Goal: Task Accomplishment & Management: Use online tool/utility

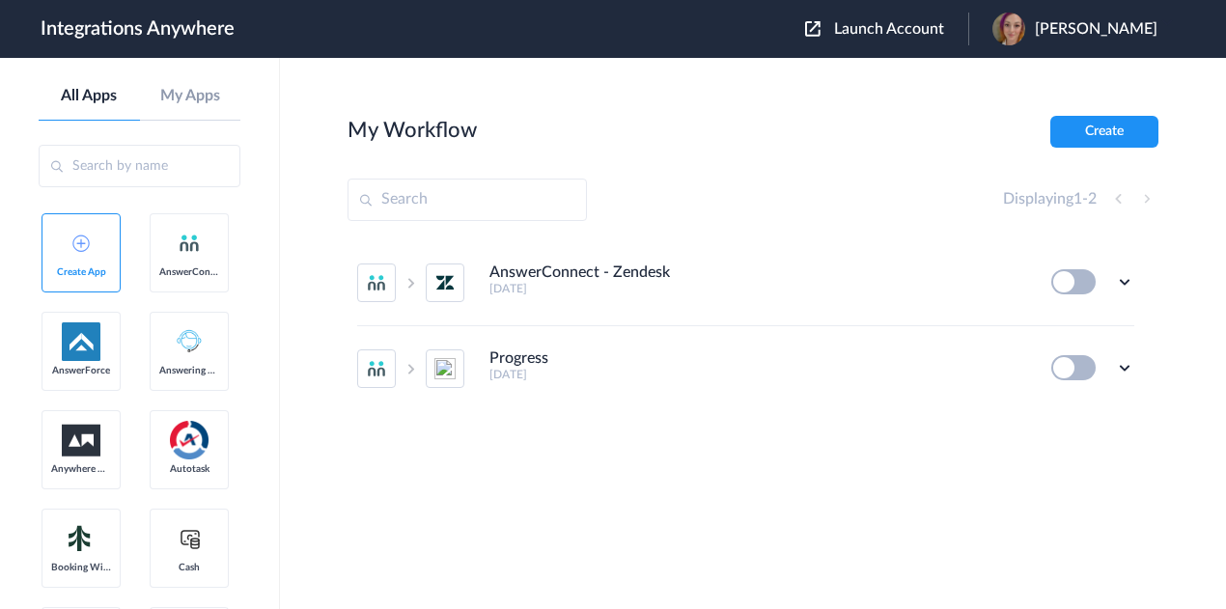
click at [900, 30] on span "Launch Account" at bounding box center [889, 28] width 110 height 15
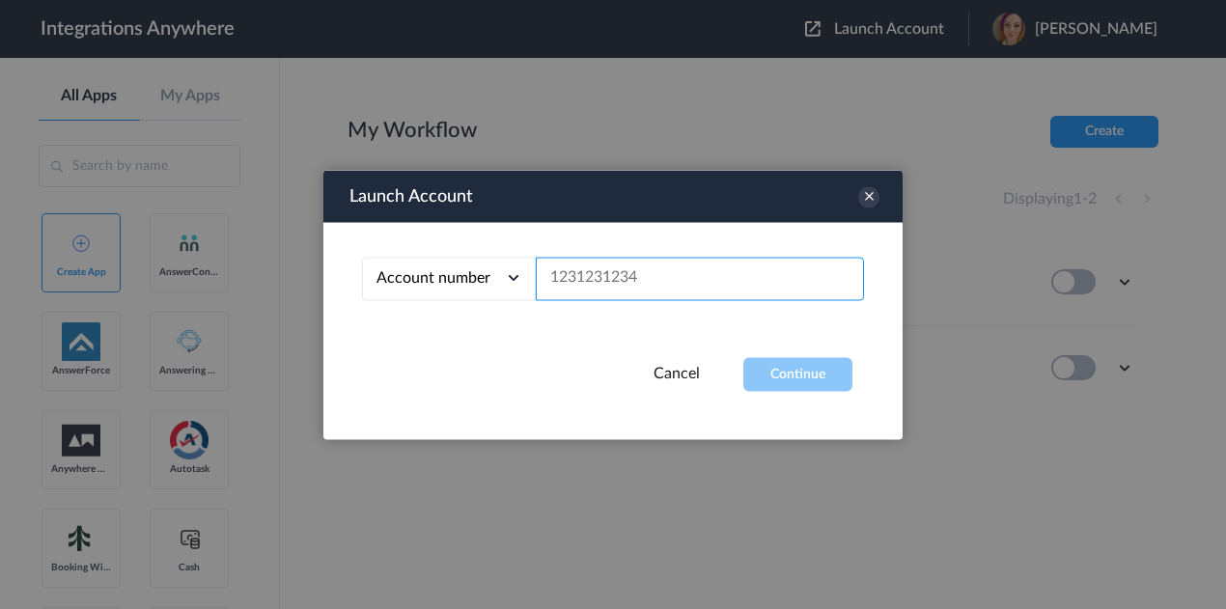
paste input "02046233220"
type input "02046233220"
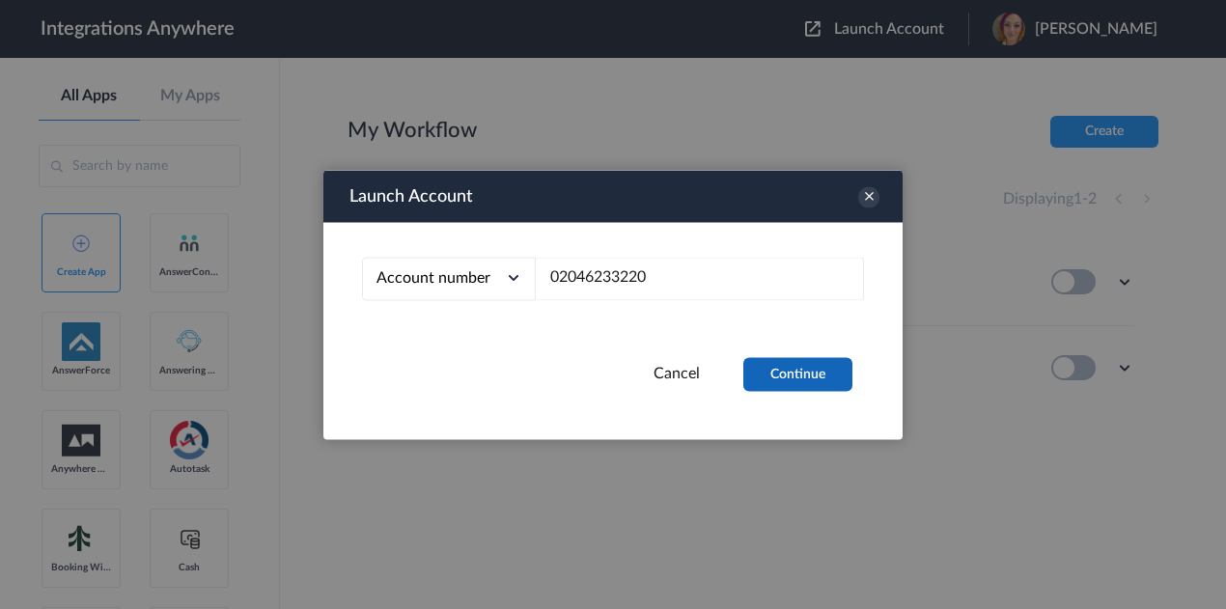
click at [787, 374] on button "Continue" at bounding box center [797, 374] width 109 height 34
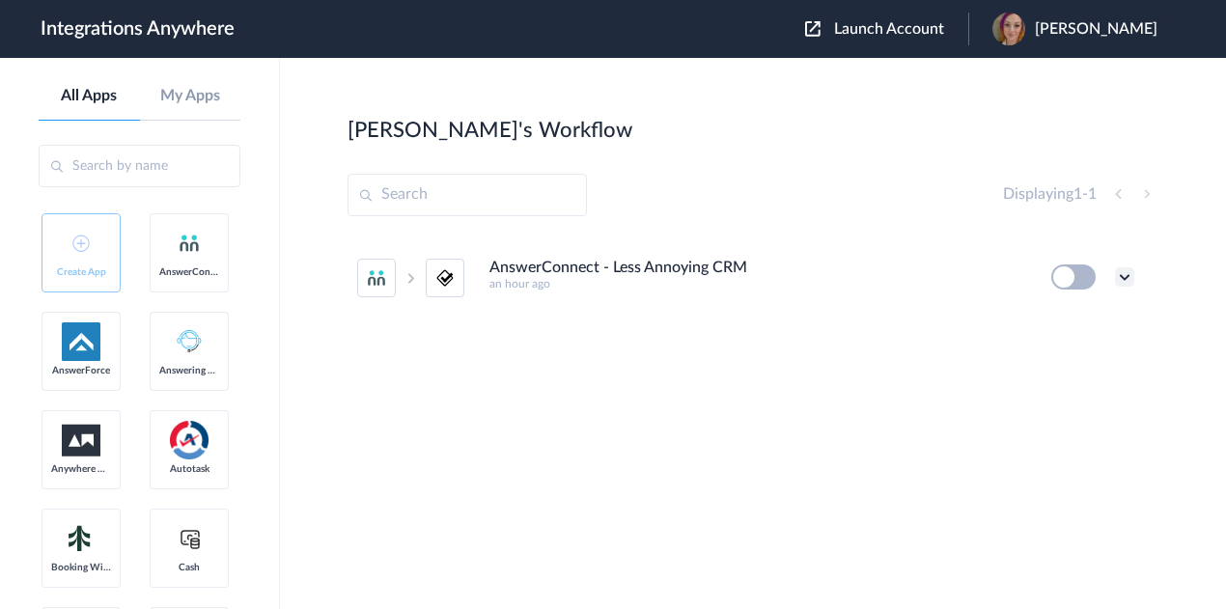
click at [1119, 278] on icon at bounding box center [1124, 276] width 19 height 19
click at [1113, 322] on li "Edit" at bounding box center [1072, 322] width 126 height 36
click at [1124, 270] on icon at bounding box center [1124, 276] width 19 height 19
click at [1100, 362] on link "Task history" at bounding box center [1069, 357] width 93 height 14
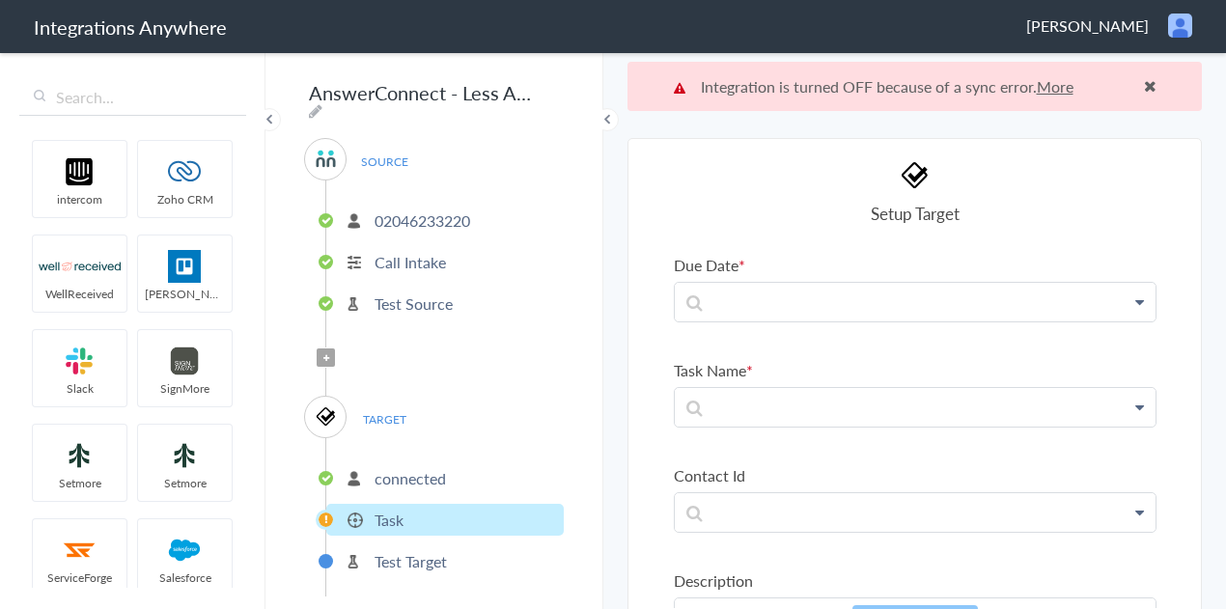
click at [1049, 87] on link "More" at bounding box center [1055, 86] width 37 height 22
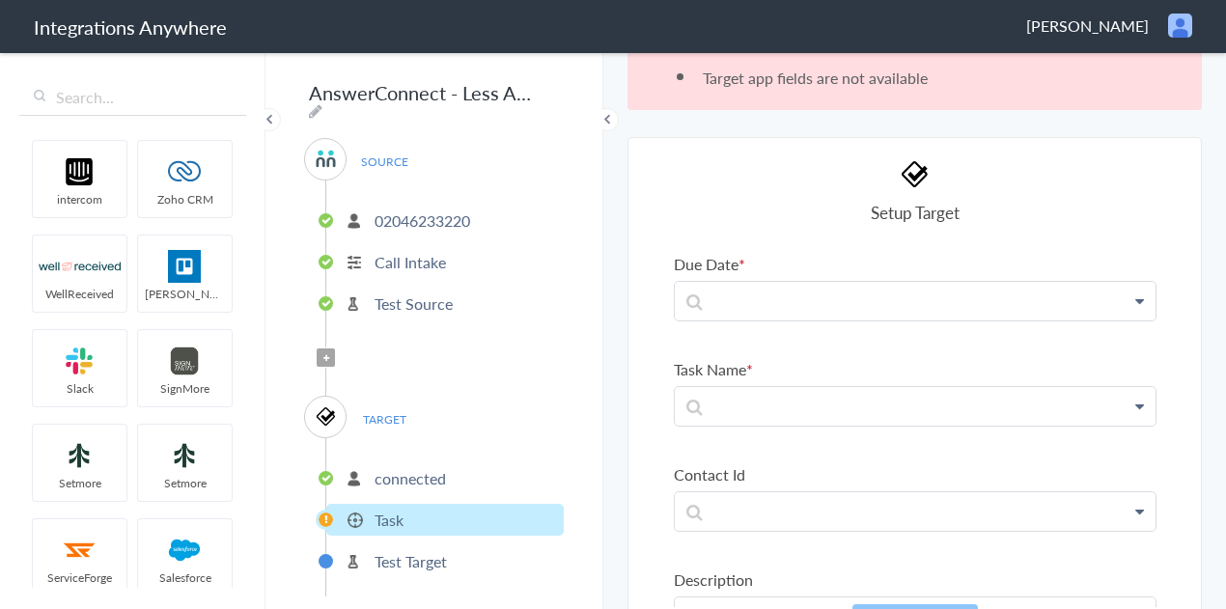
scroll to position [48, 0]
click at [419, 550] on p "Test Target" at bounding box center [411, 561] width 72 height 22
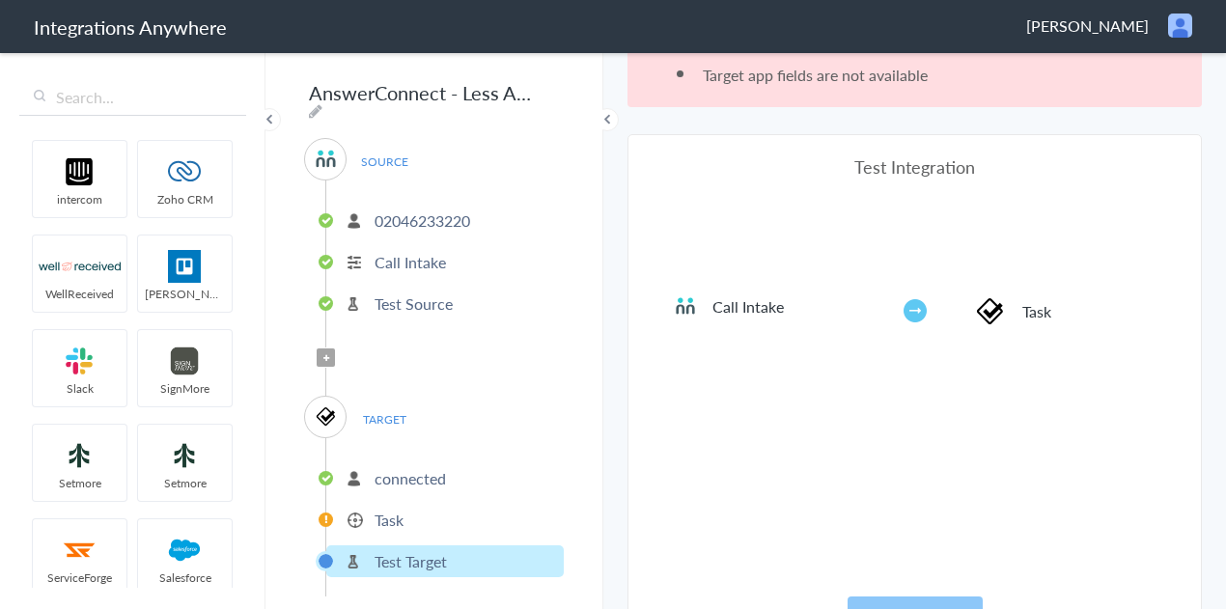
scroll to position [94, 0]
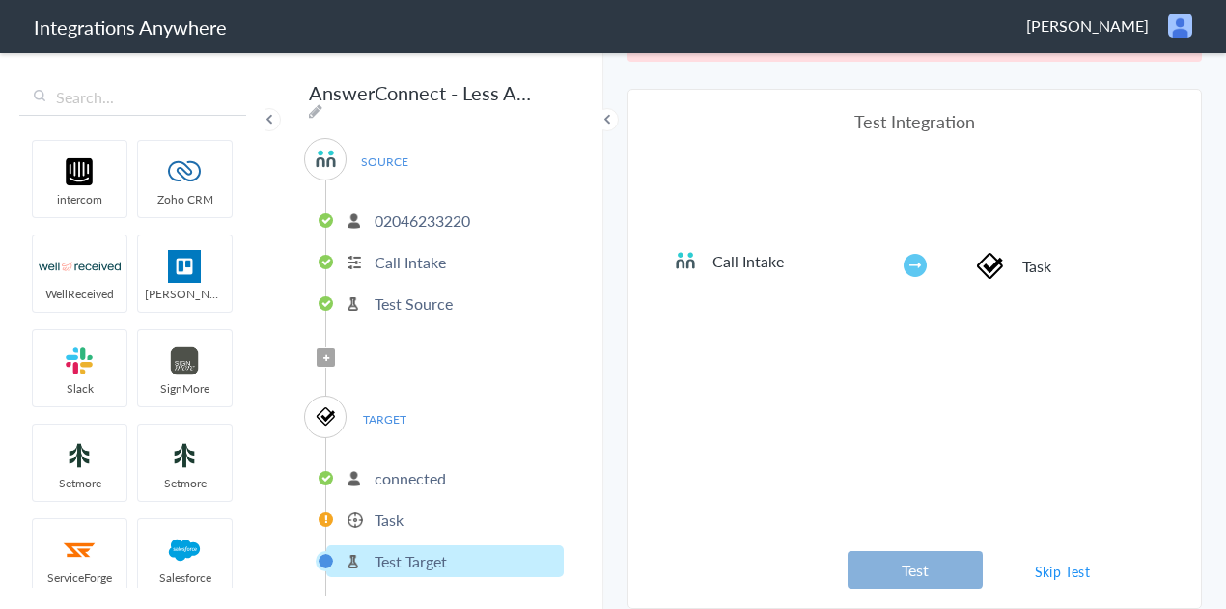
click at [945, 558] on button "Test" at bounding box center [915, 570] width 135 height 38
click at [909, 260] on li "Call Intake" at bounding box center [794, 260] width 241 height 23
click at [402, 469] on p "connected" at bounding box center [410, 478] width 71 height 22
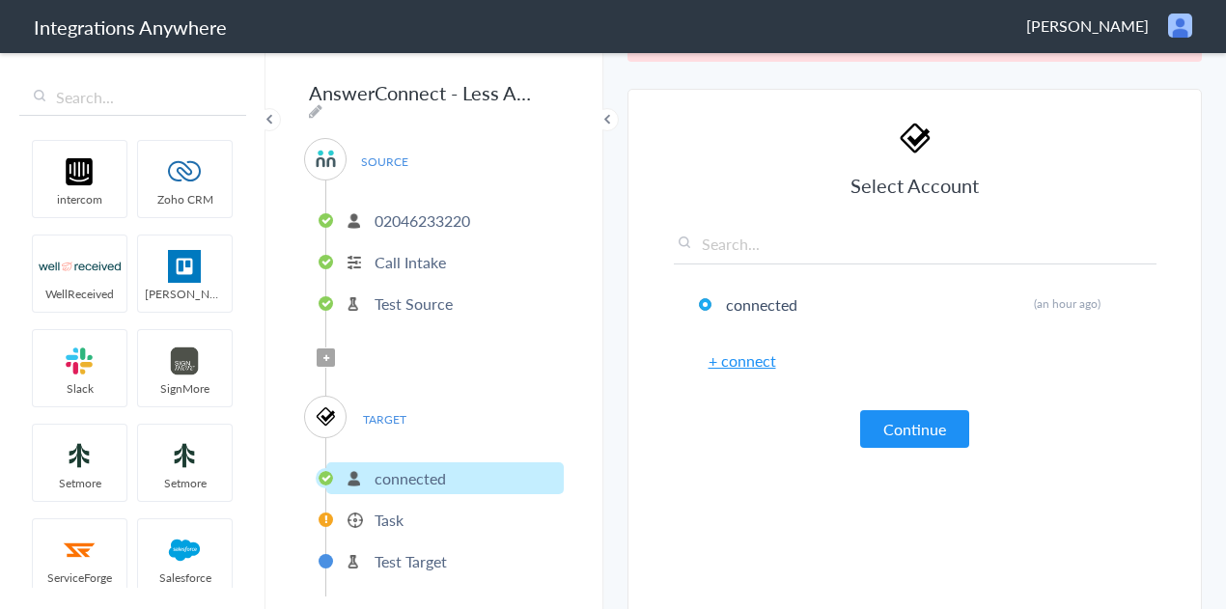
click at [411, 216] on p "02046233220" at bounding box center [423, 220] width 96 height 22
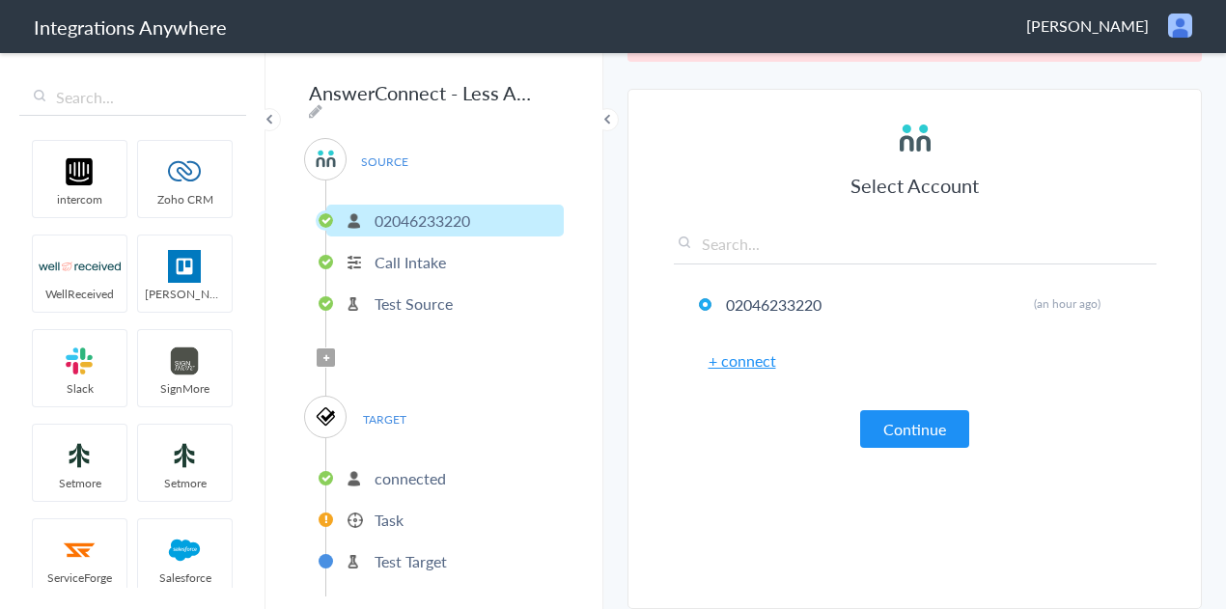
click at [395, 251] on p "Call Intake" at bounding box center [410, 262] width 71 height 22
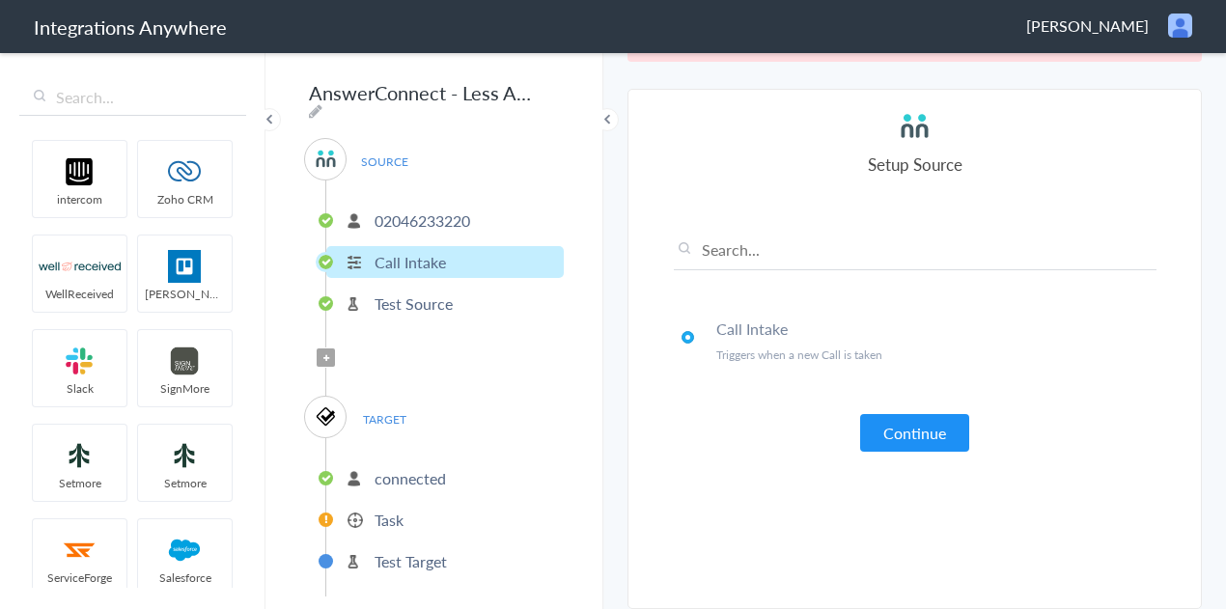
click at [410, 293] on p "Test Source" at bounding box center [414, 304] width 78 height 22
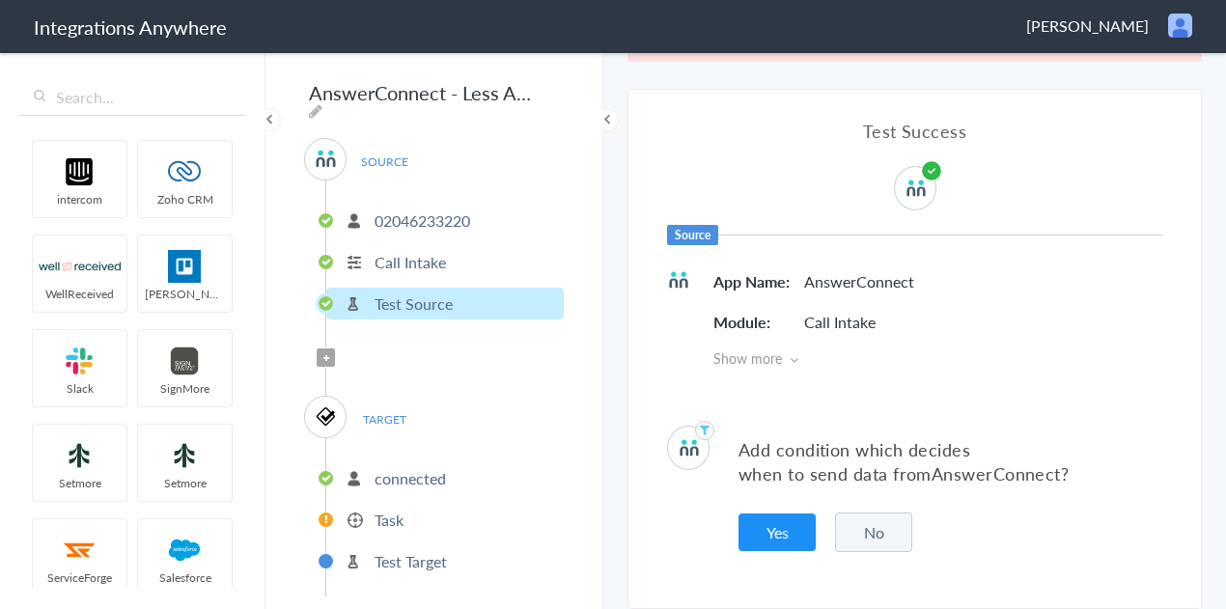
click at [897, 534] on button "No" at bounding box center [873, 533] width 77 height 40
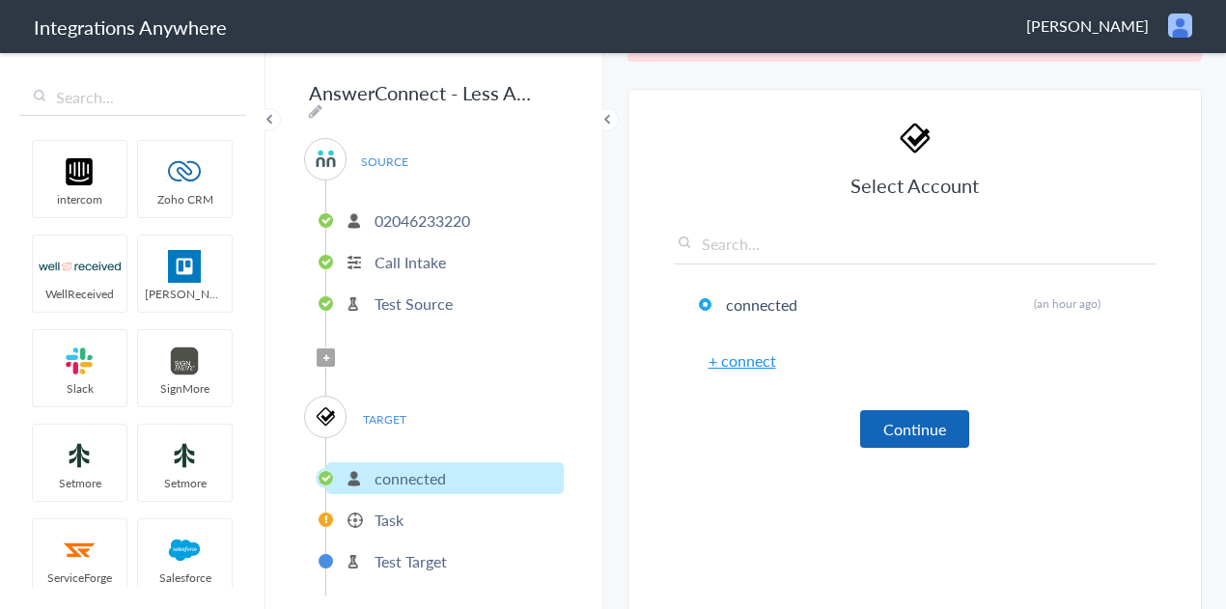
click at [905, 431] on button "Continue" at bounding box center [914, 429] width 109 height 38
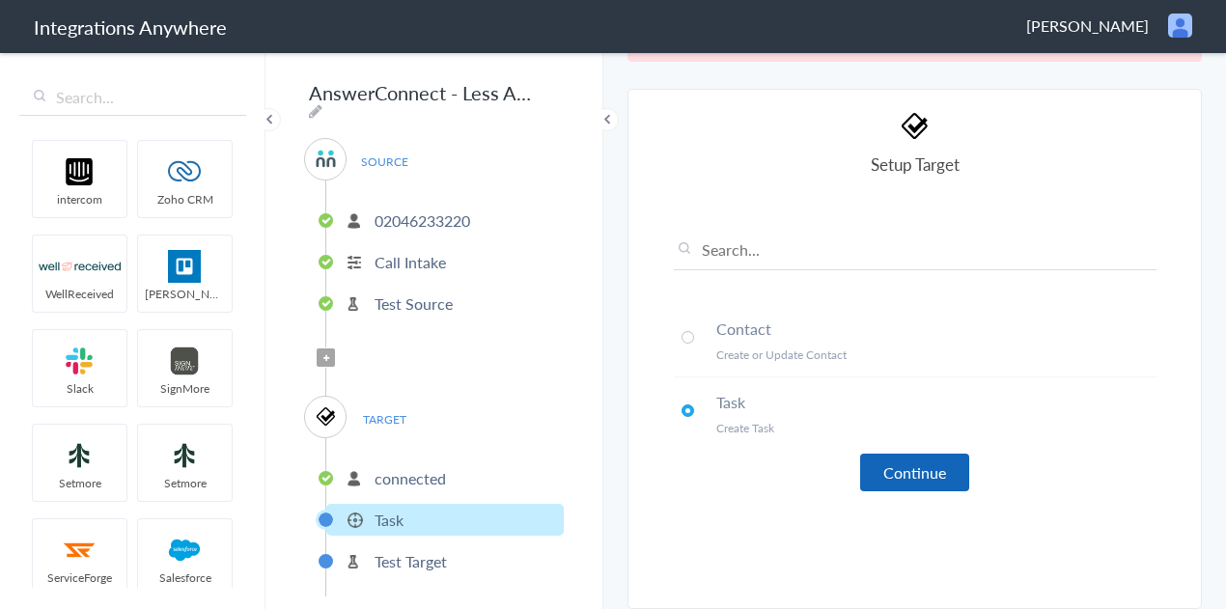
click at [892, 470] on button "Continue" at bounding box center [914, 473] width 109 height 38
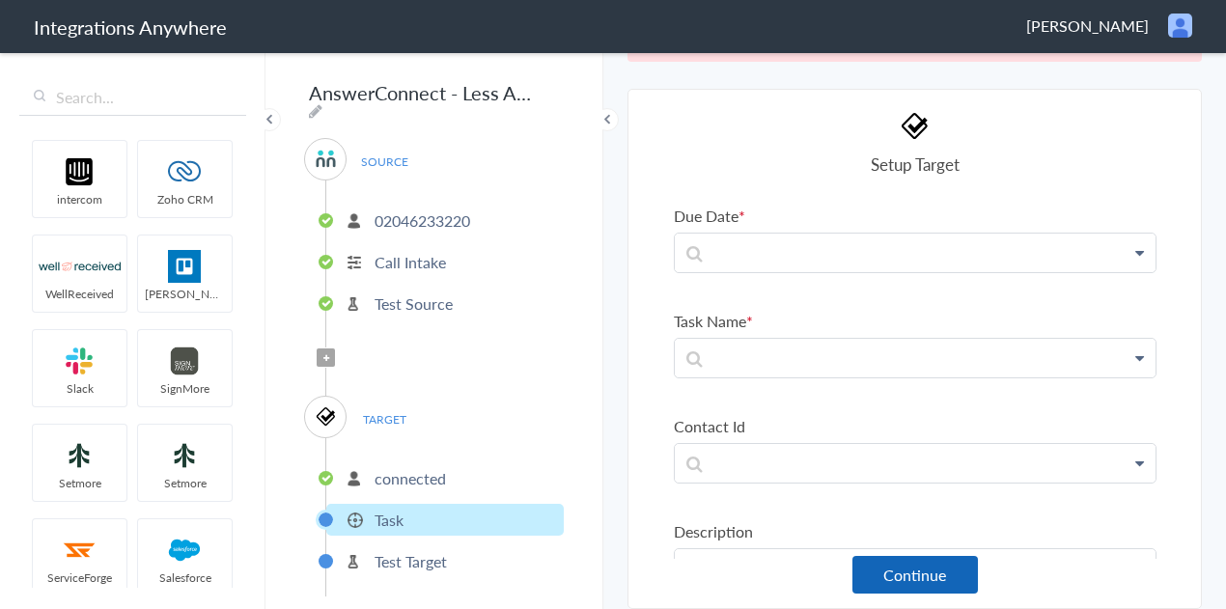
click at [922, 573] on button "Continue" at bounding box center [915, 575] width 126 height 38
click at [910, 577] on button "Continue" at bounding box center [915, 575] width 126 height 38
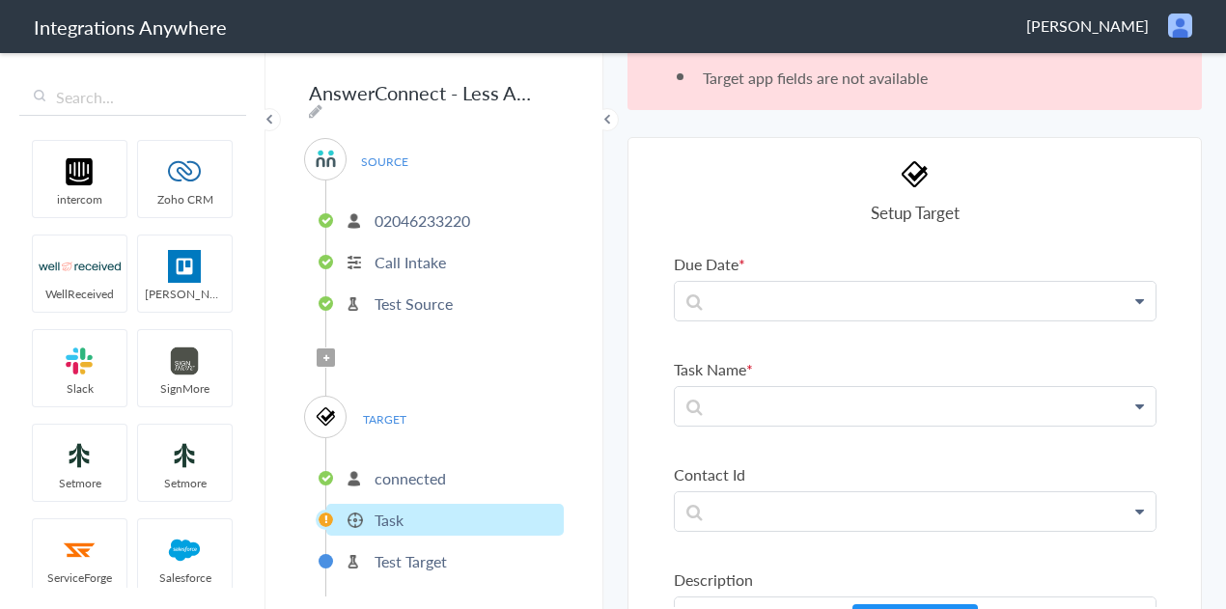
scroll to position [0, 0]
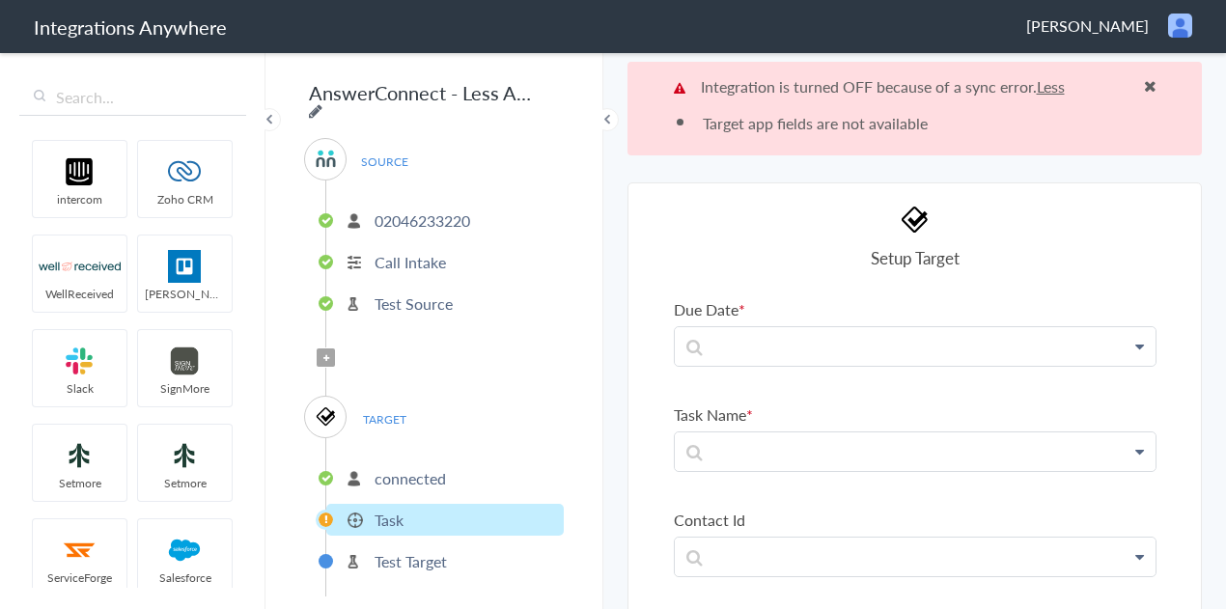
click at [322, 103] on icon at bounding box center [316, 110] width 14 height 15
type input "AnswerConnect - Less Annoying CRM"
click at [1149, 348] on p at bounding box center [915, 346] width 481 height 39
click at [1139, 345] on icon at bounding box center [1139, 346] width 9 height 15
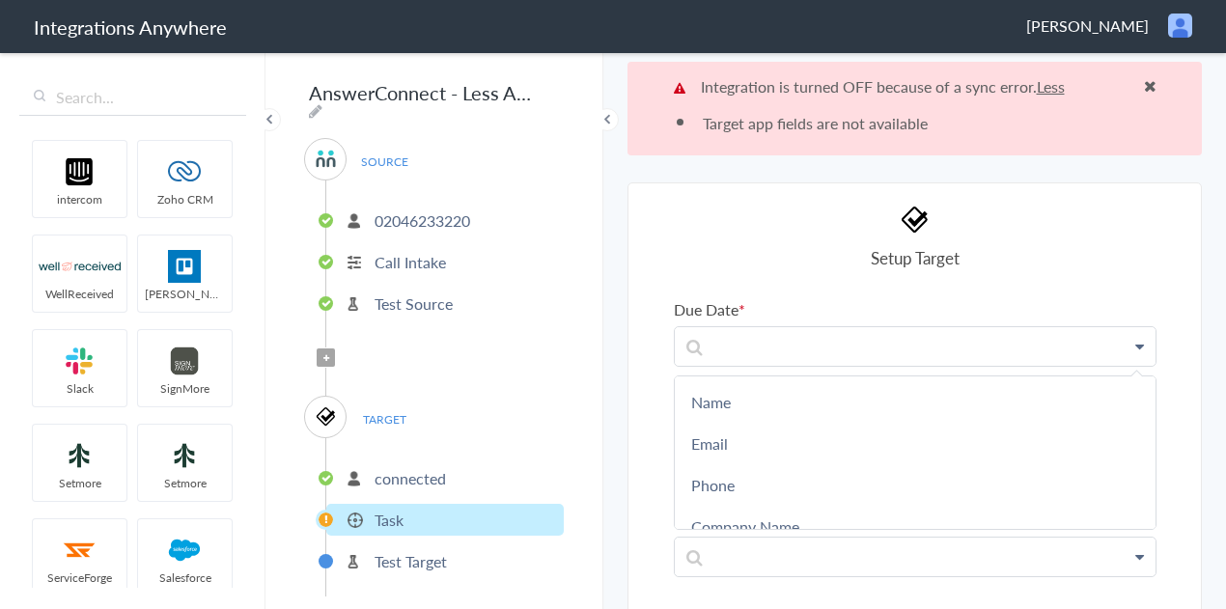
click at [1149, 85] on span at bounding box center [1150, 85] width 13 height 15
